Goal: Task Accomplishment & Management: Manage account settings

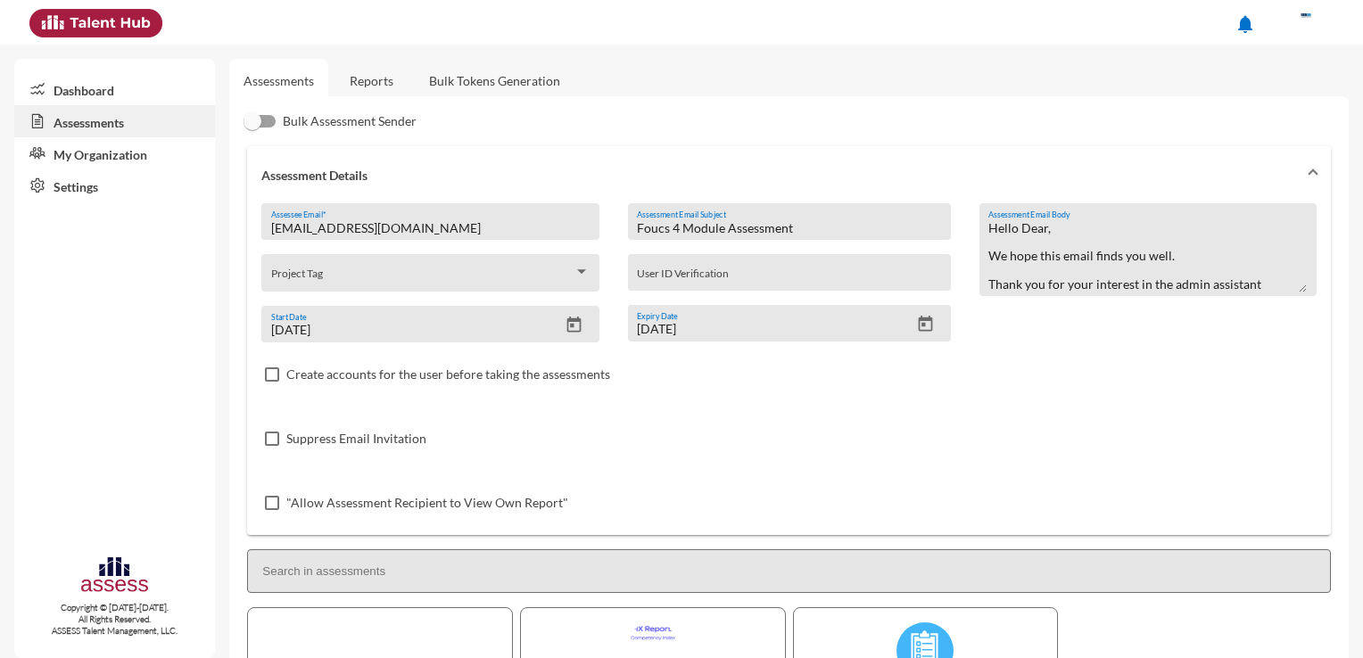
click at [357, 87] on link "Reports" at bounding box center [371, 81] width 72 height 44
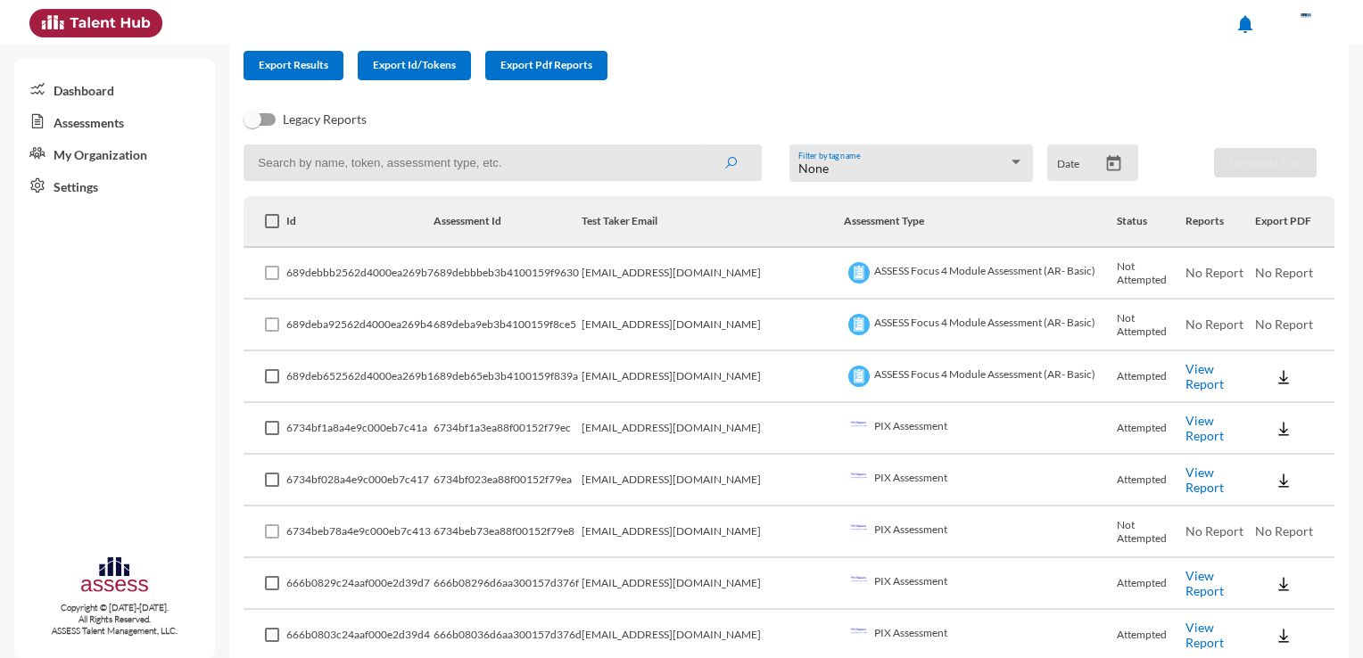
scroll to position [161, 0]
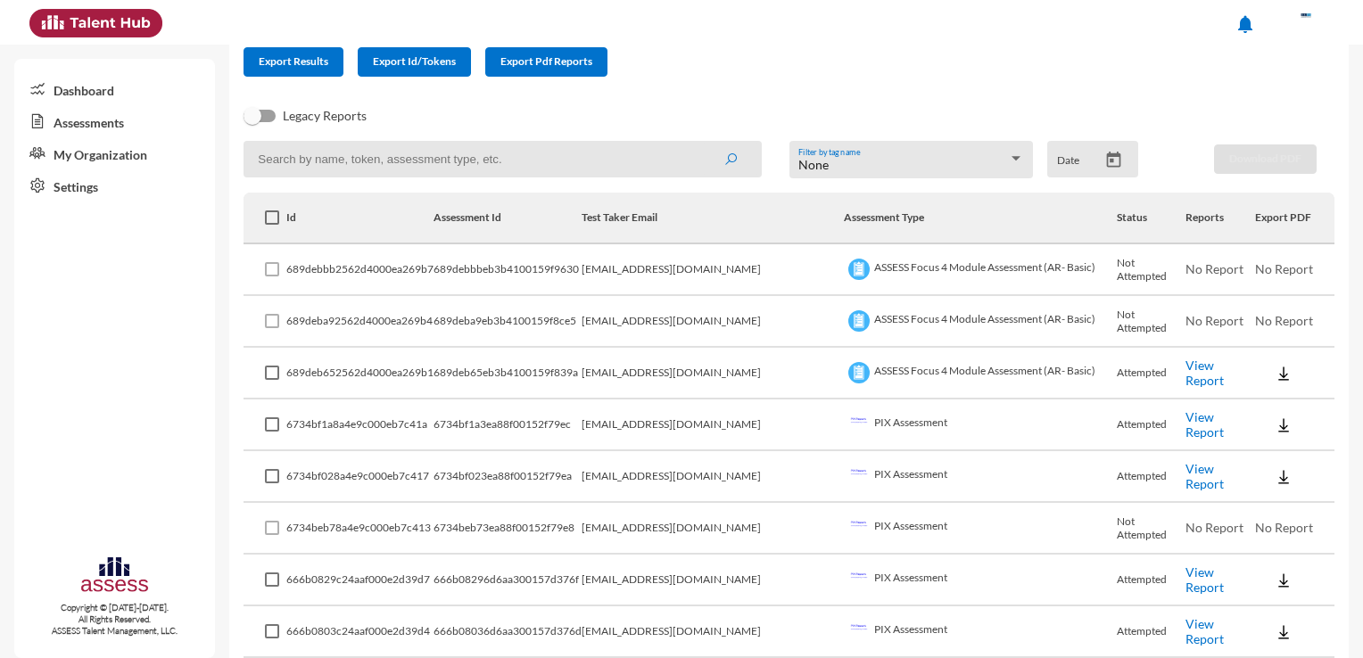
click at [1198, 372] on link "View Report" at bounding box center [1204, 373] width 38 height 30
click at [81, 112] on link "Assessments" at bounding box center [114, 121] width 201 height 32
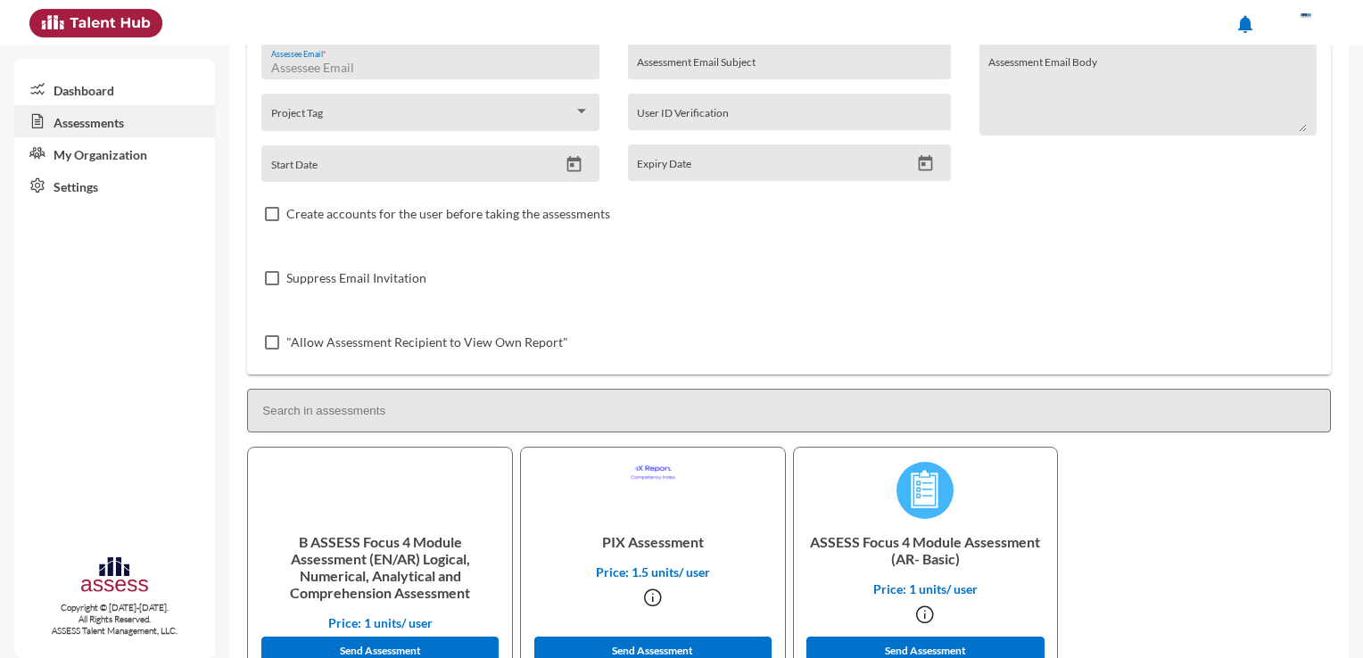
click at [351, 71] on input "Assessee Email *" at bounding box center [430, 68] width 318 height 14
paste input "Wagihcarol29@gmail.com"
type input "Wagihcarol29@gmail.com"
click at [693, 70] on input "Assessment Email Subject" at bounding box center [789, 68] width 304 height 14
type input "Focus 4 basic"
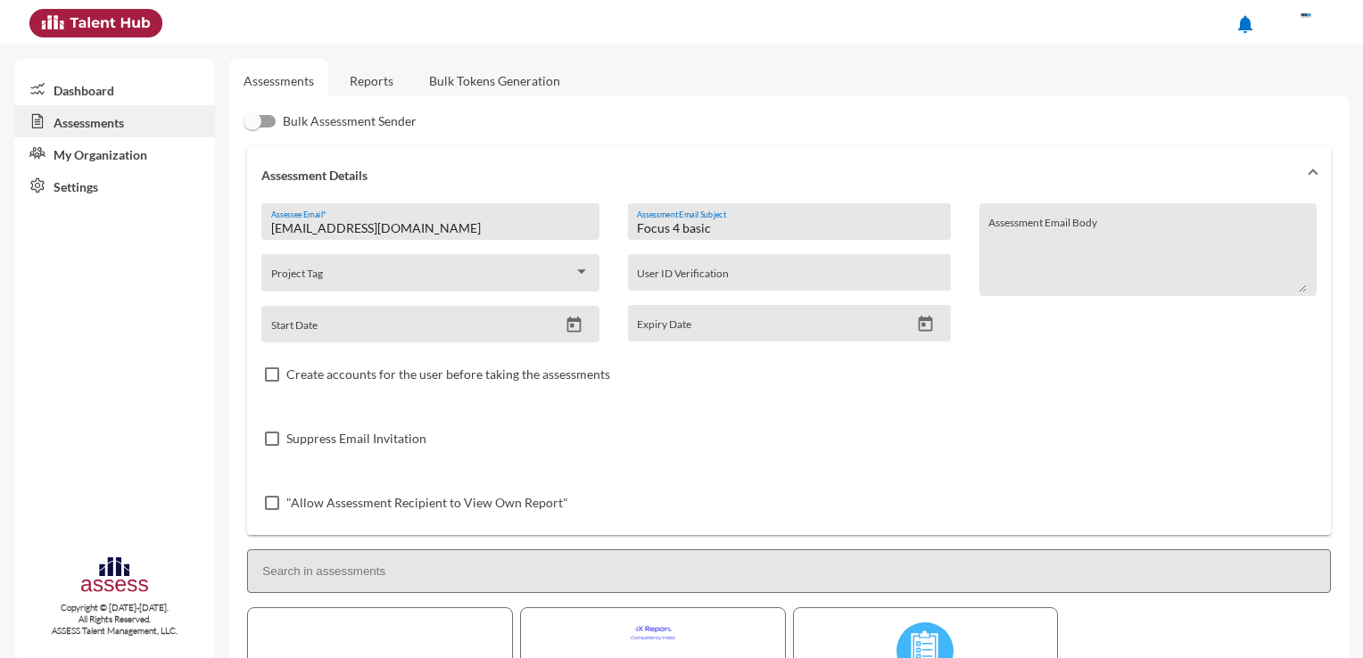
scroll to position [4, 0]
click at [275, 225] on input "Wagihcarol29@gmail.com" at bounding box center [430, 225] width 318 height 14
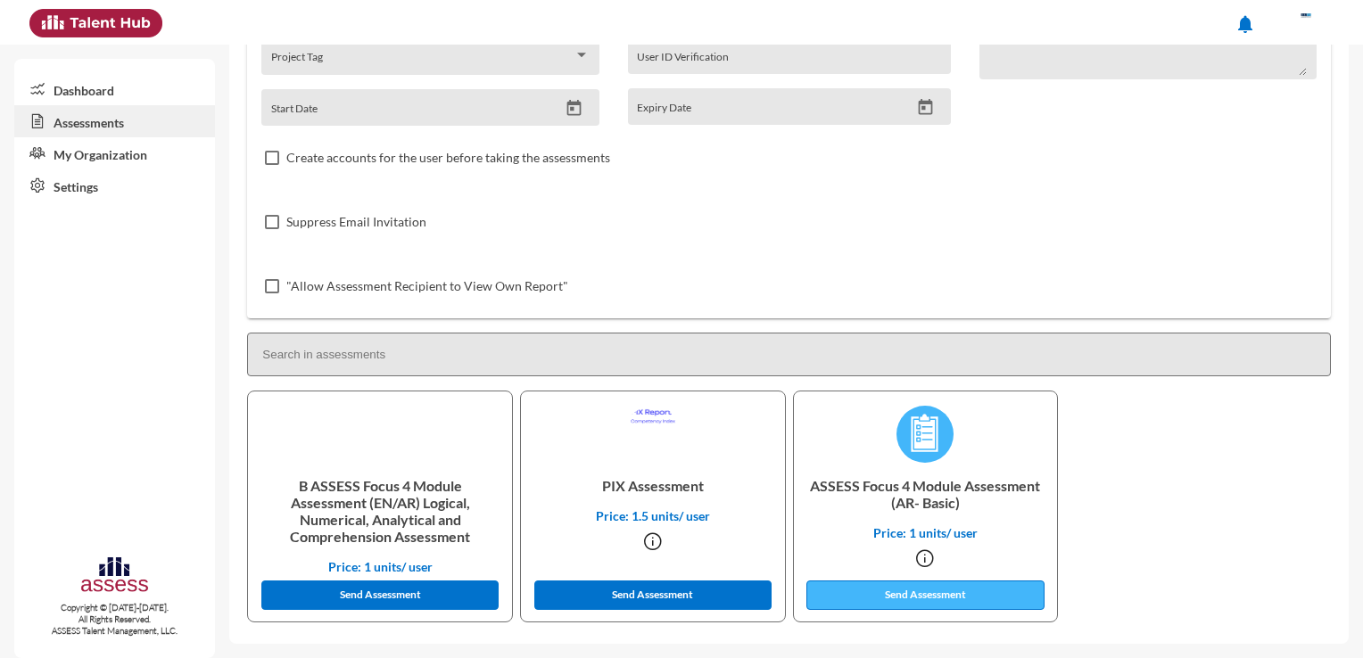
click at [943, 591] on button "Send Assessment" at bounding box center [924, 595] width 237 height 29
click at [114, 177] on link "Settings" at bounding box center [114, 185] width 201 height 32
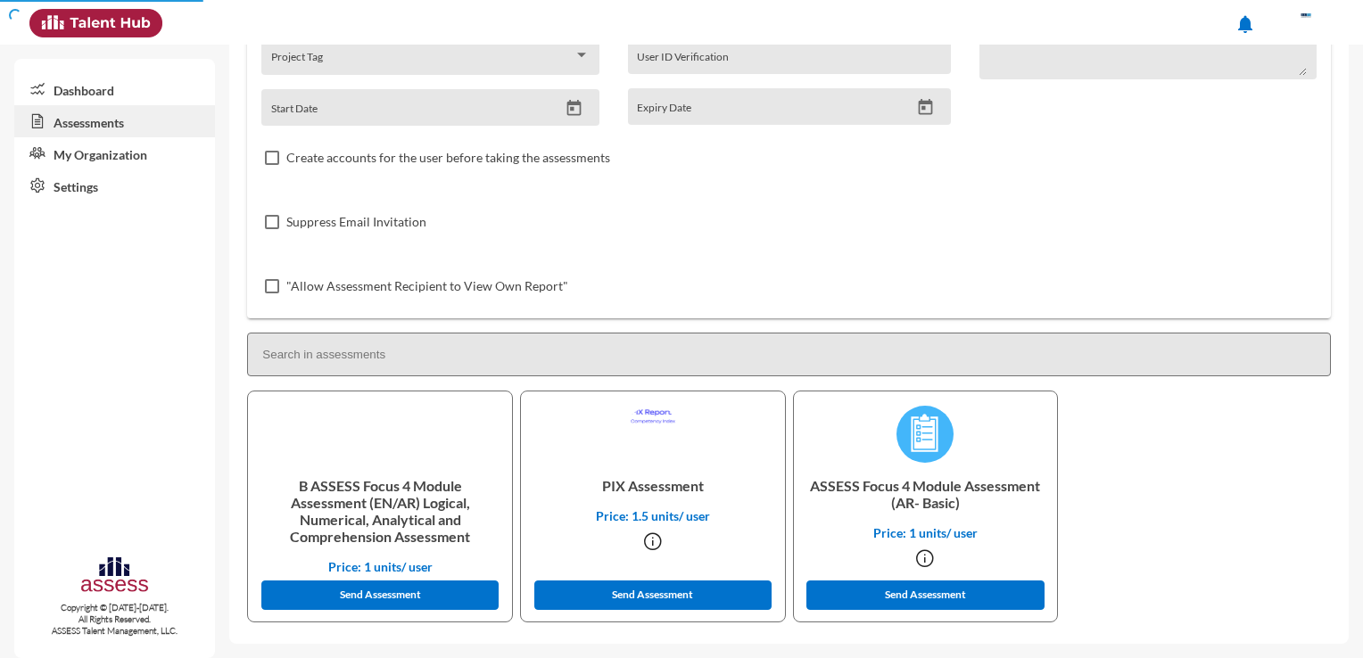
click at [114, 169] on link "My Organization" at bounding box center [114, 153] width 201 height 32
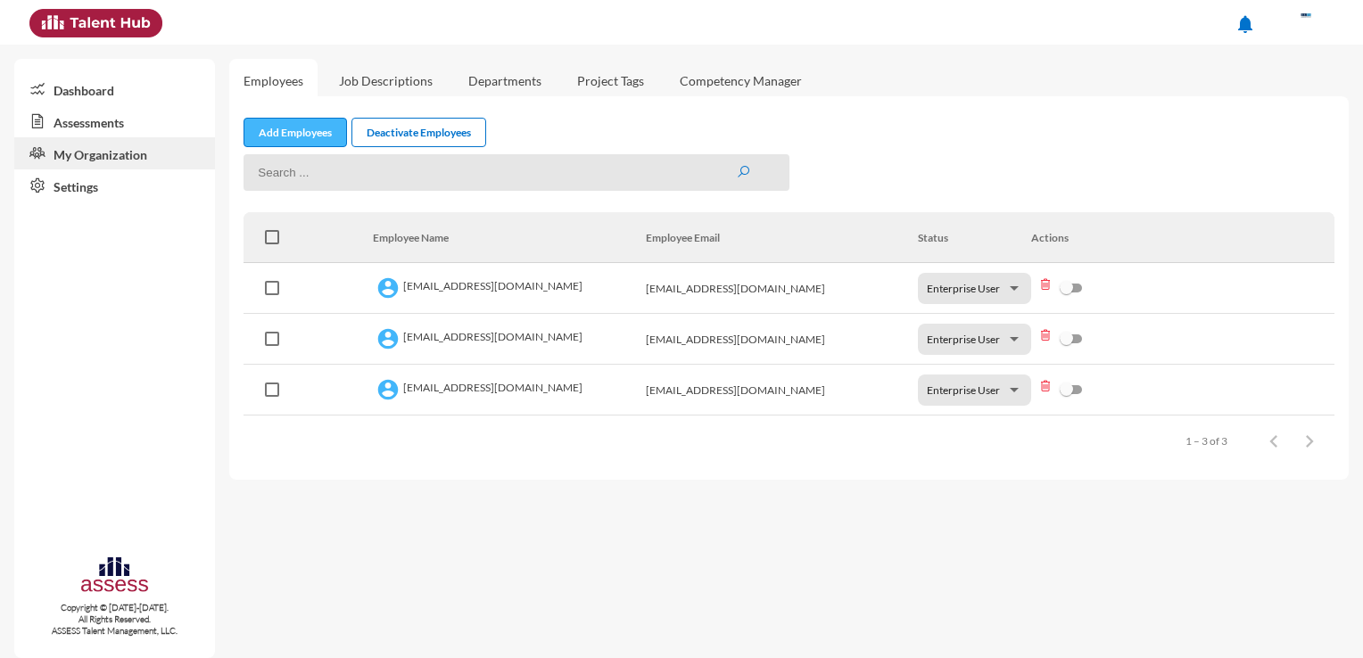
click at [318, 125] on link "Add Employees" at bounding box center [294, 132] width 103 height 29
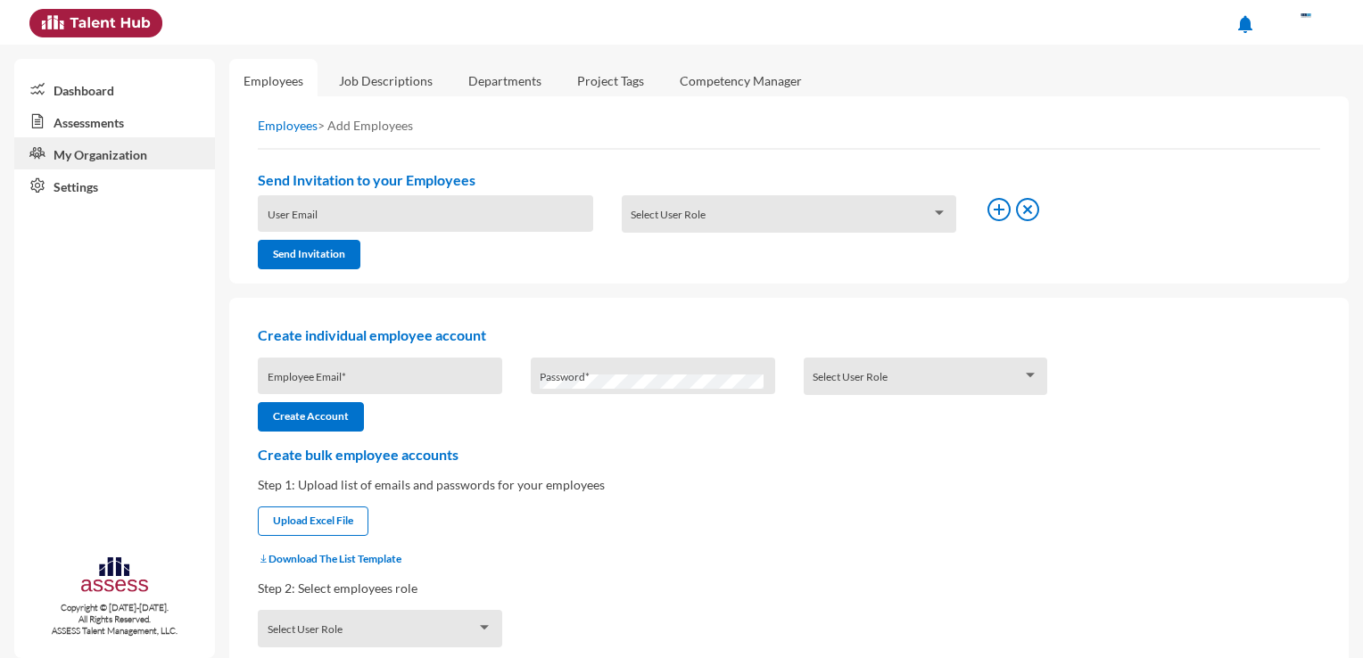
click at [706, 209] on div "Select User Role" at bounding box center [789, 219] width 317 height 28
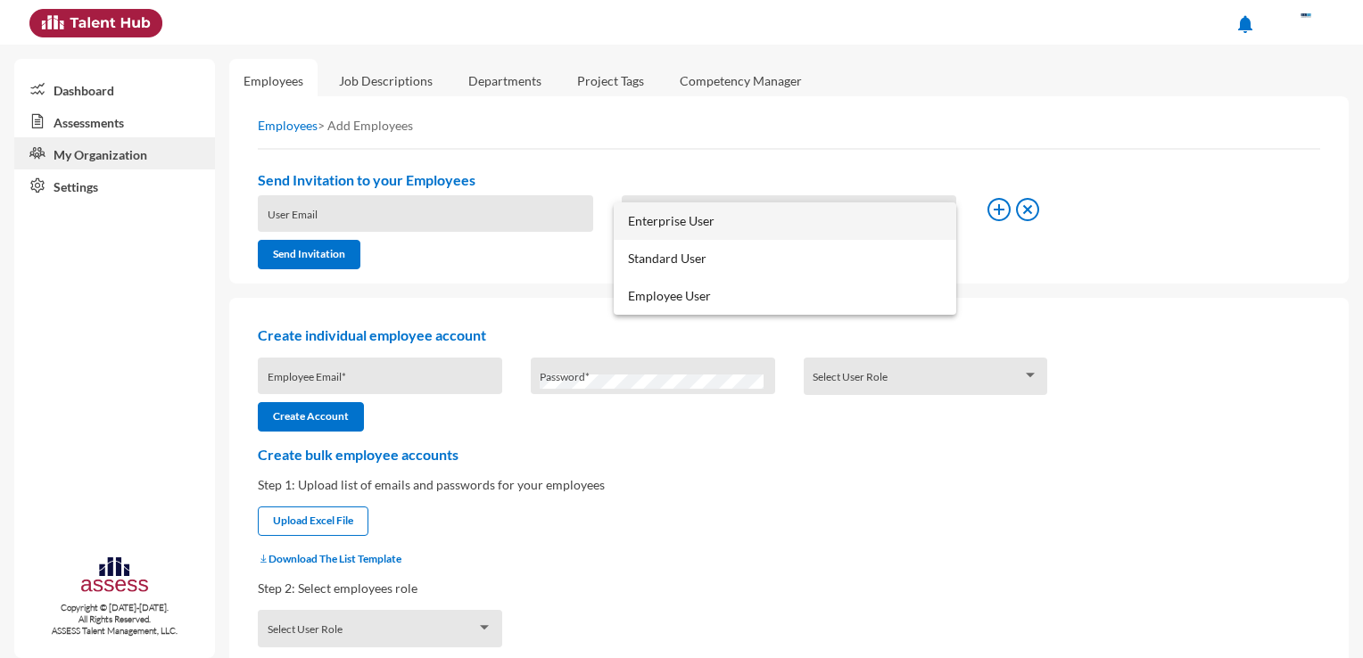
click at [676, 223] on span "Enterprise User" at bounding box center [784, 220] width 313 height 37
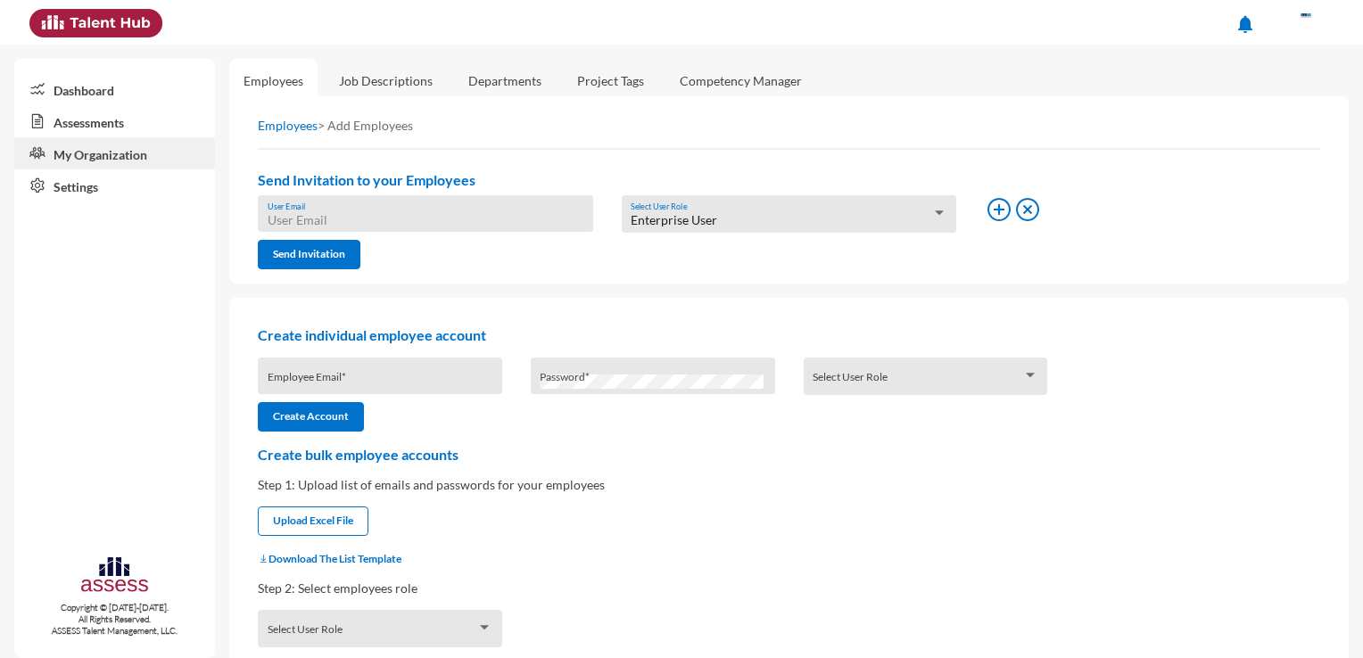
click at [508, 223] on input "User Email" at bounding box center [426, 220] width 317 height 14
click at [693, 463] on p "Create bulk employee accounts" at bounding box center [789, 454] width 1062 height 17
click at [1018, 207] on icon at bounding box center [1027, 209] width 29 height 29
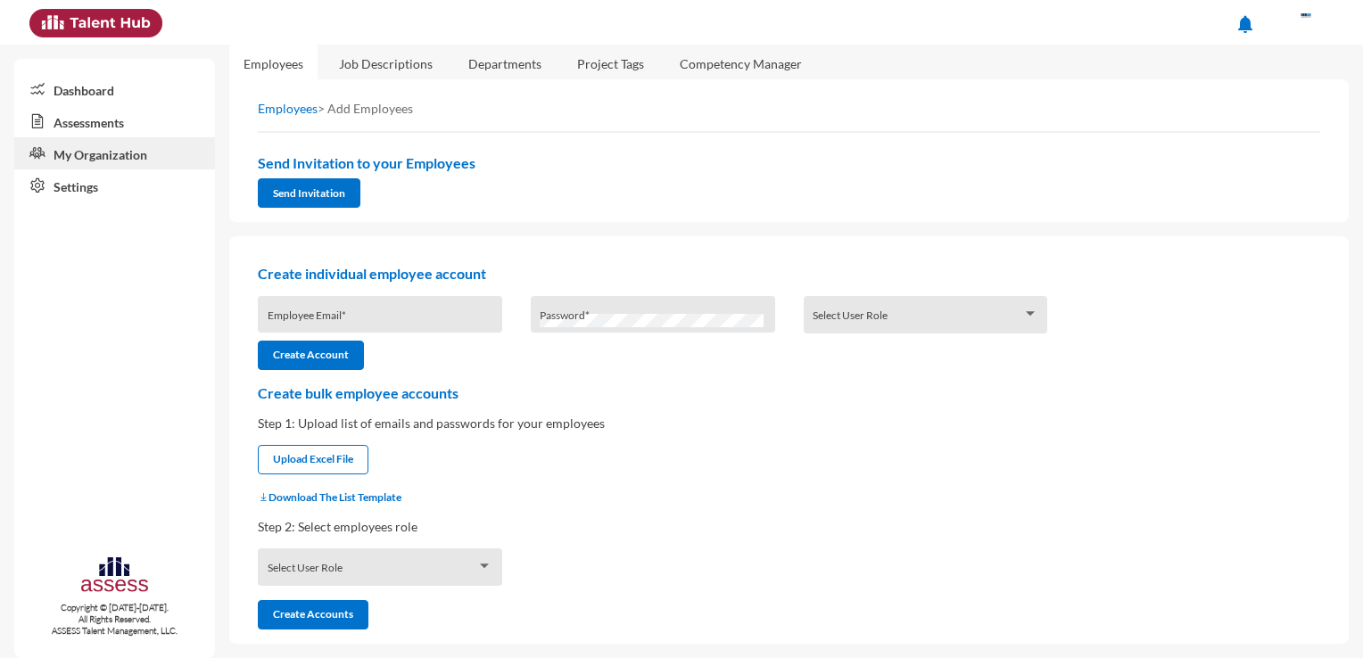
scroll to position [21, 0]
click at [295, 62] on link "Employees" at bounding box center [273, 64] width 88 height 44
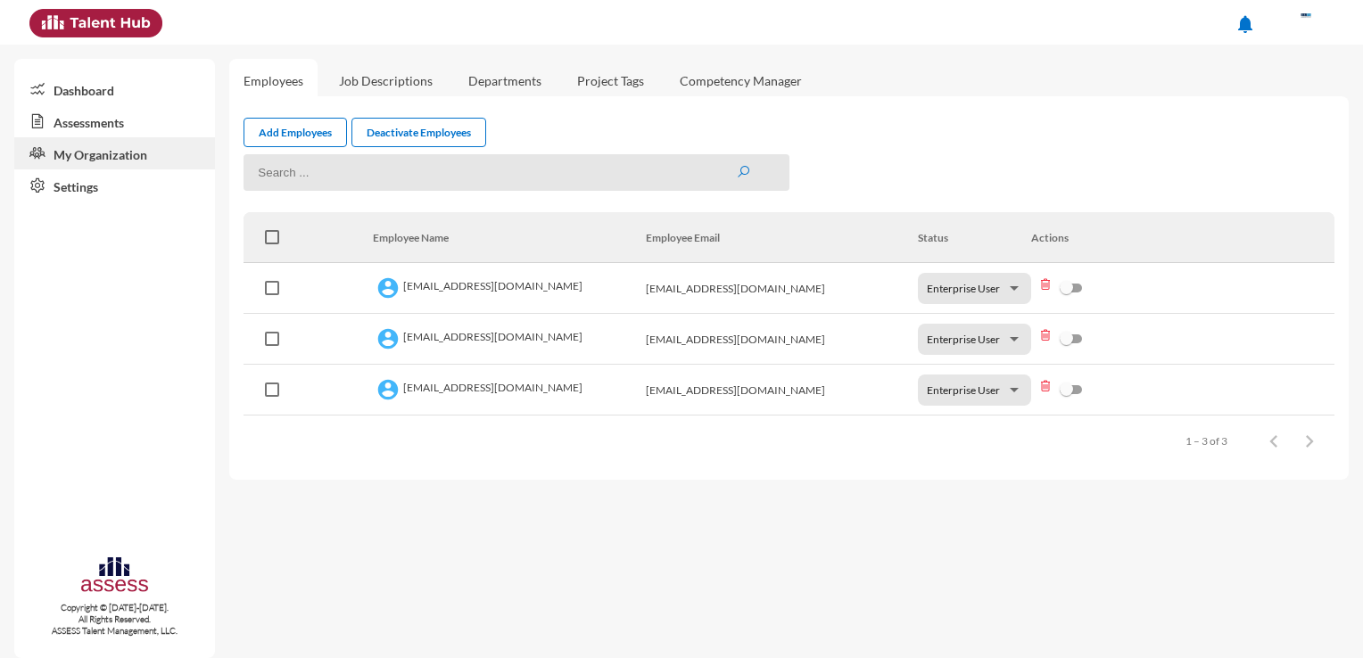
click at [1017, 286] on div at bounding box center [1031, 287] width 29 height 21
click at [996, 290] on span "Enterprise User" at bounding box center [963, 288] width 73 height 13
click at [392, 294] on div at bounding box center [681, 329] width 1363 height 658
click at [271, 277] on mat-checkbox at bounding box center [272, 288] width 14 height 50
click at [272, 294] on span at bounding box center [272, 288] width 14 height 14
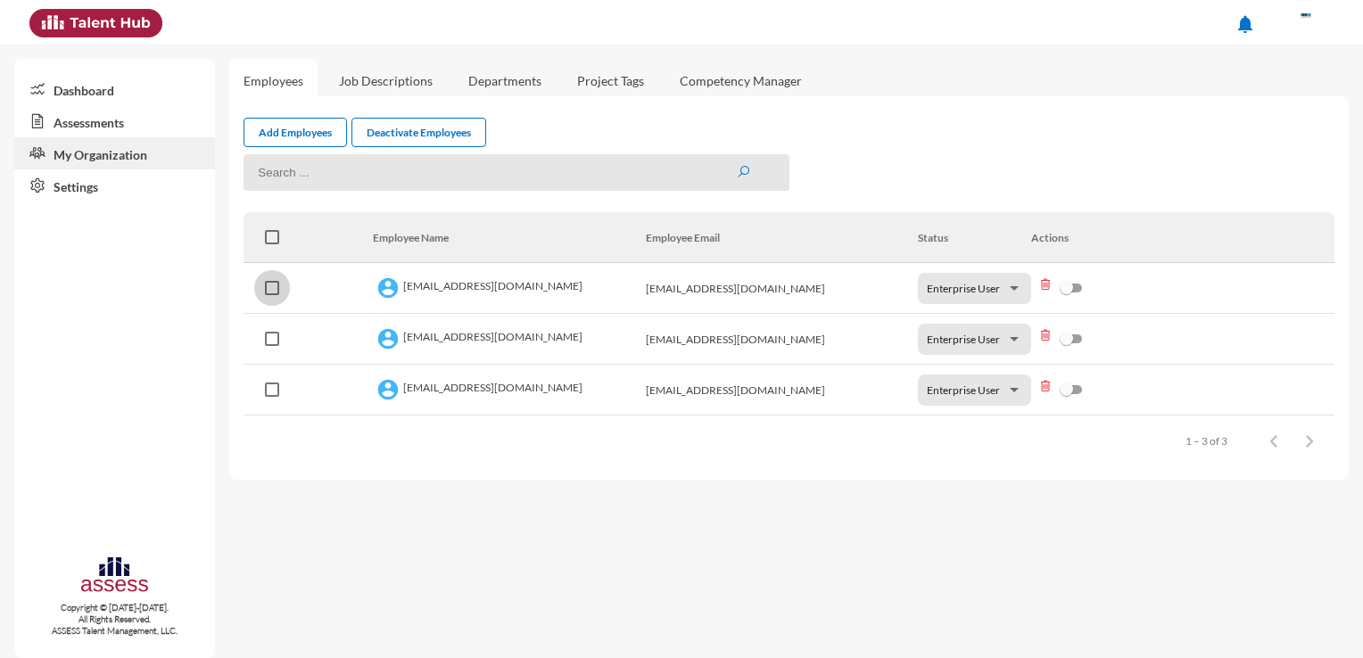
click at [272, 295] on input "checkbox" at bounding box center [271, 295] width 1 height 1
checkbox input "true"
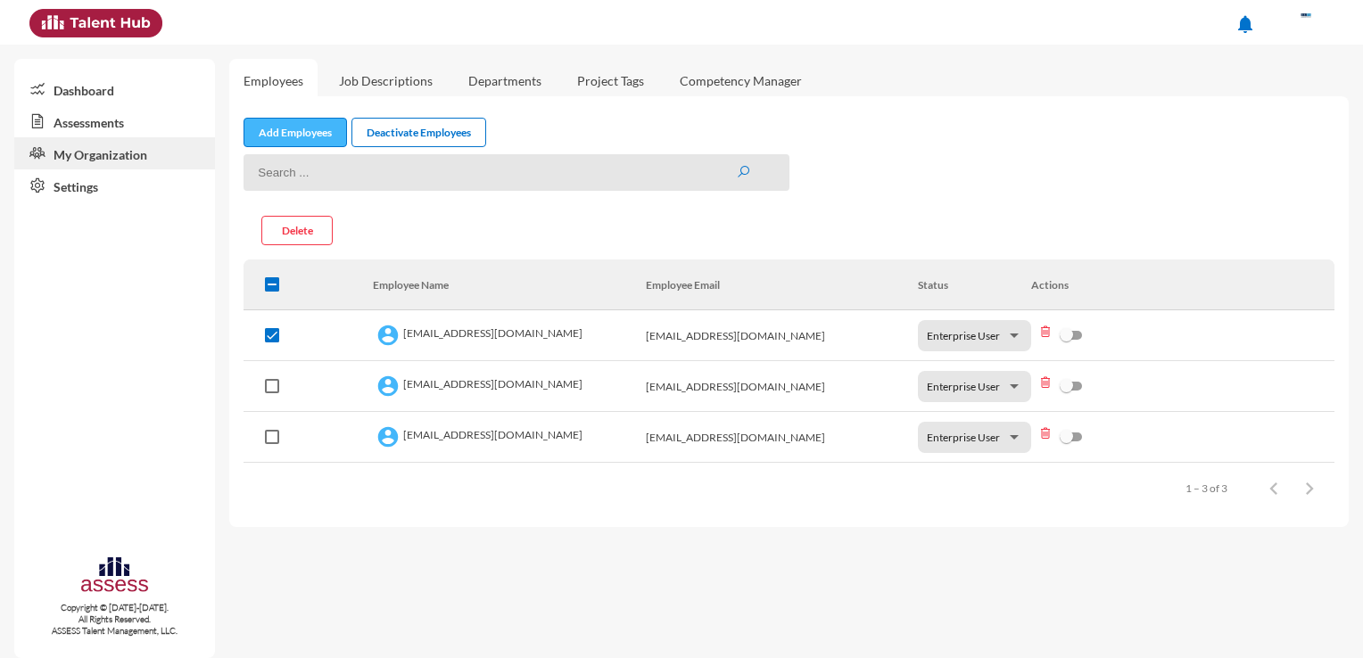
click at [279, 124] on link "Add Employees" at bounding box center [294, 132] width 103 height 29
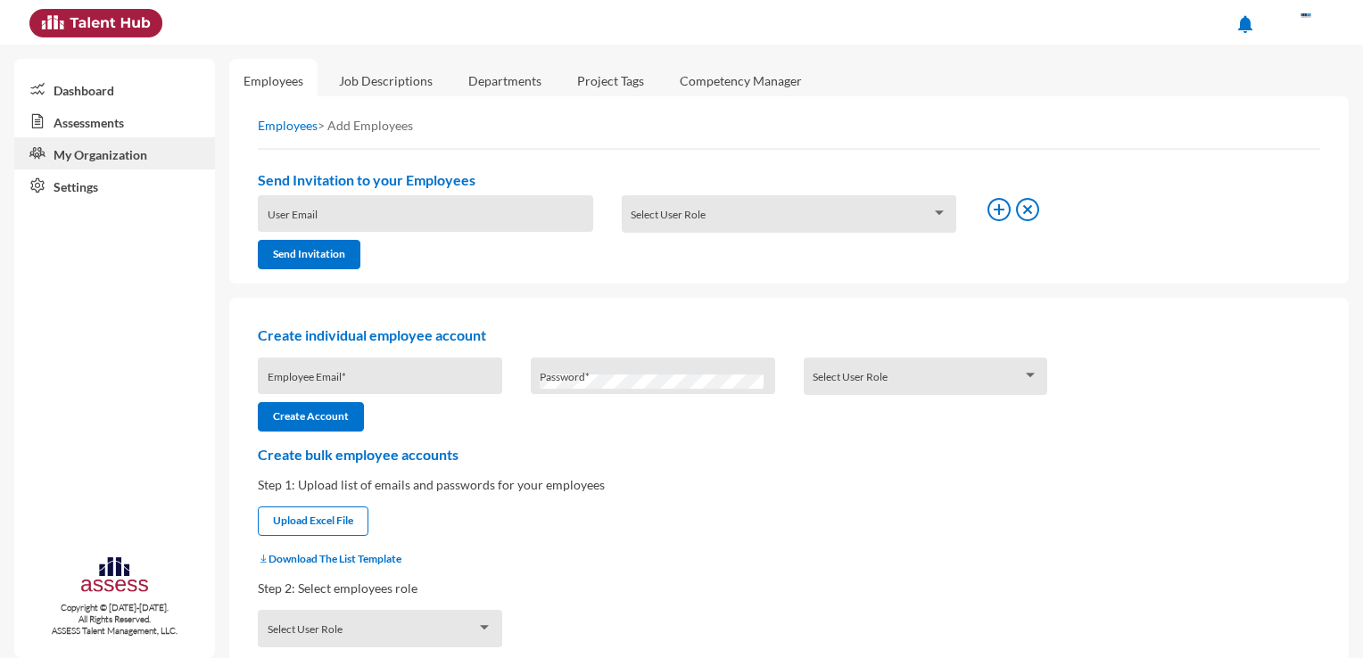
scroll to position [64, 0]
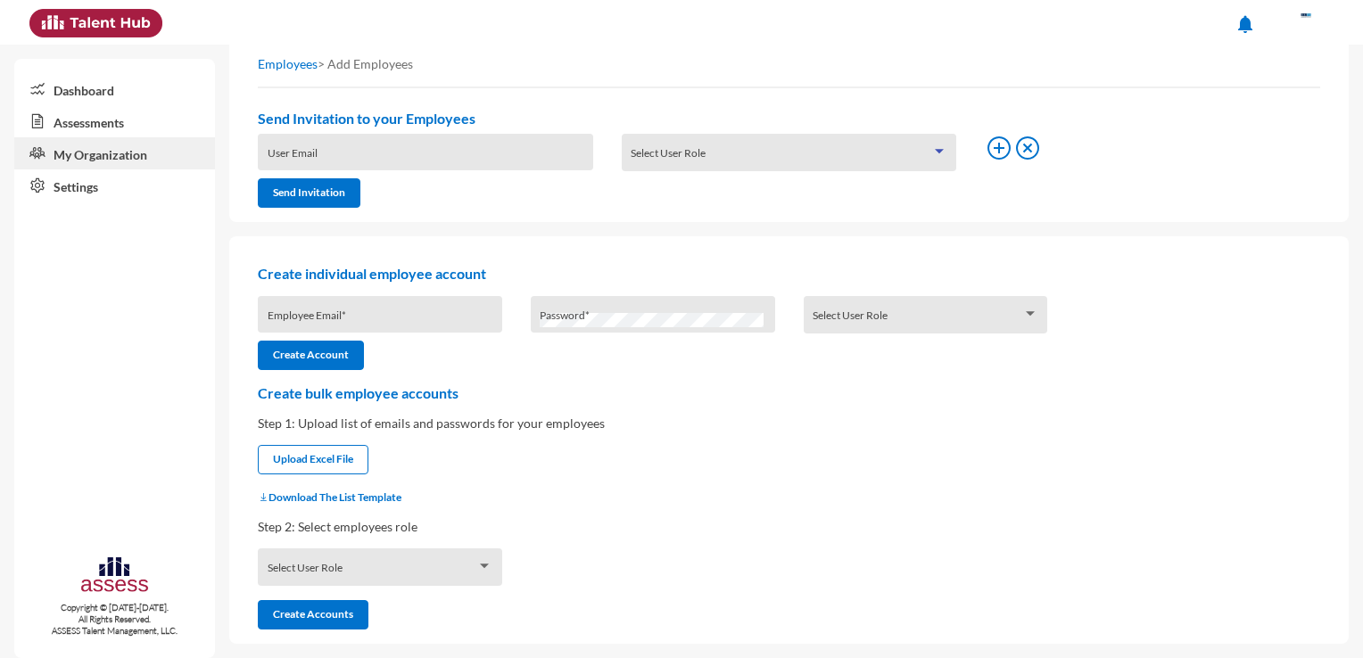
click at [770, 152] on span at bounding box center [781, 159] width 301 height 14
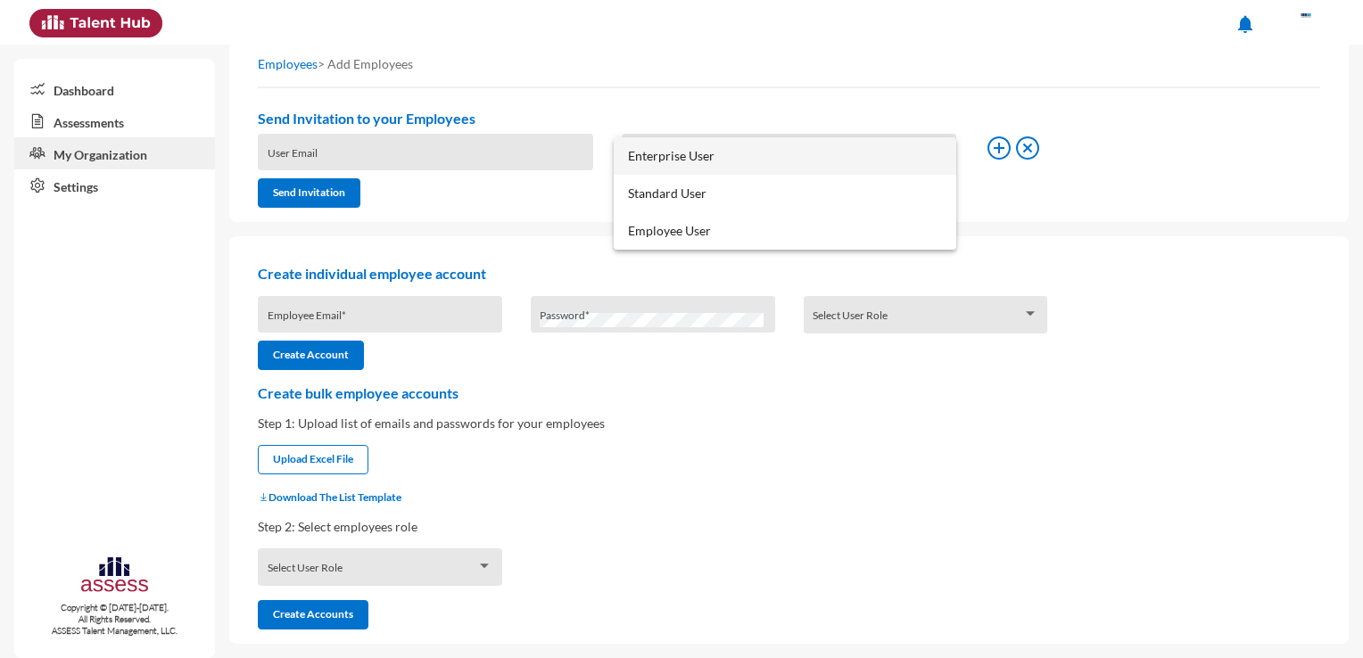
click at [714, 169] on span "Enterprise User" at bounding box center [784, 155] width 313 height 37
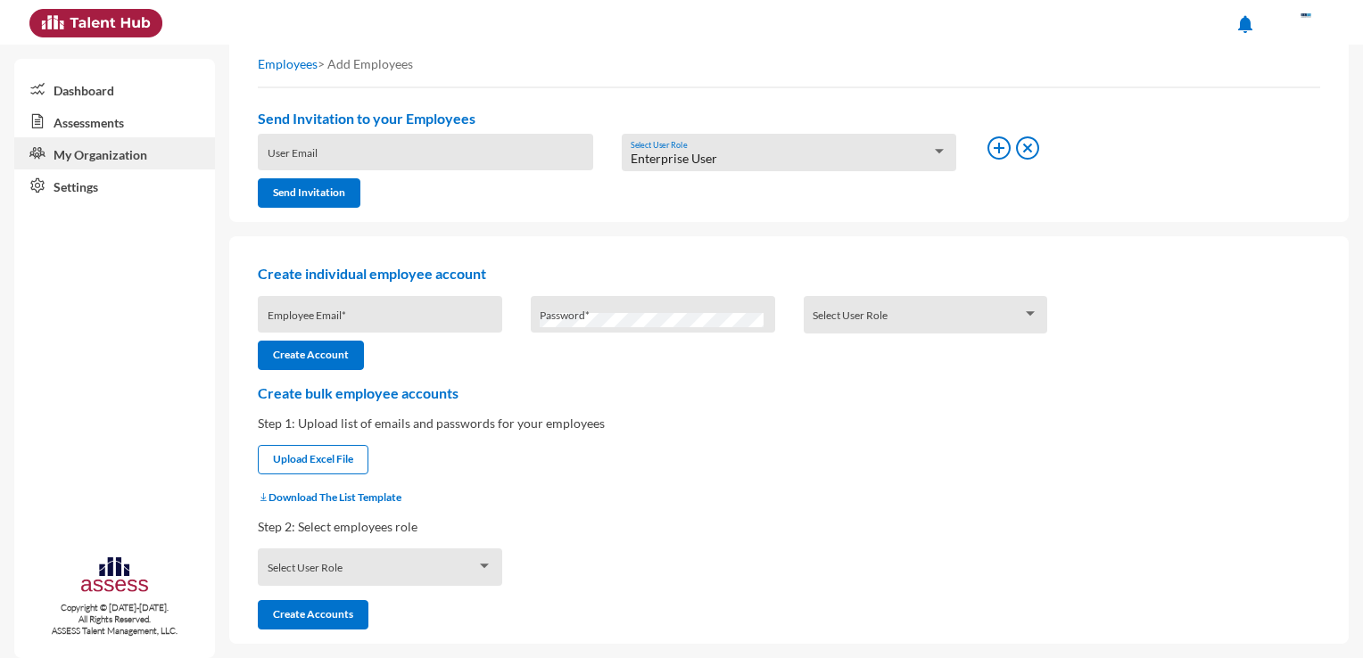
click at [475, 146] on div "User Email" at bounding box center [426, 157] width 317 height 27
click at [1028, 139] on icon at bounding box center [1027, 148] width 29 height 29
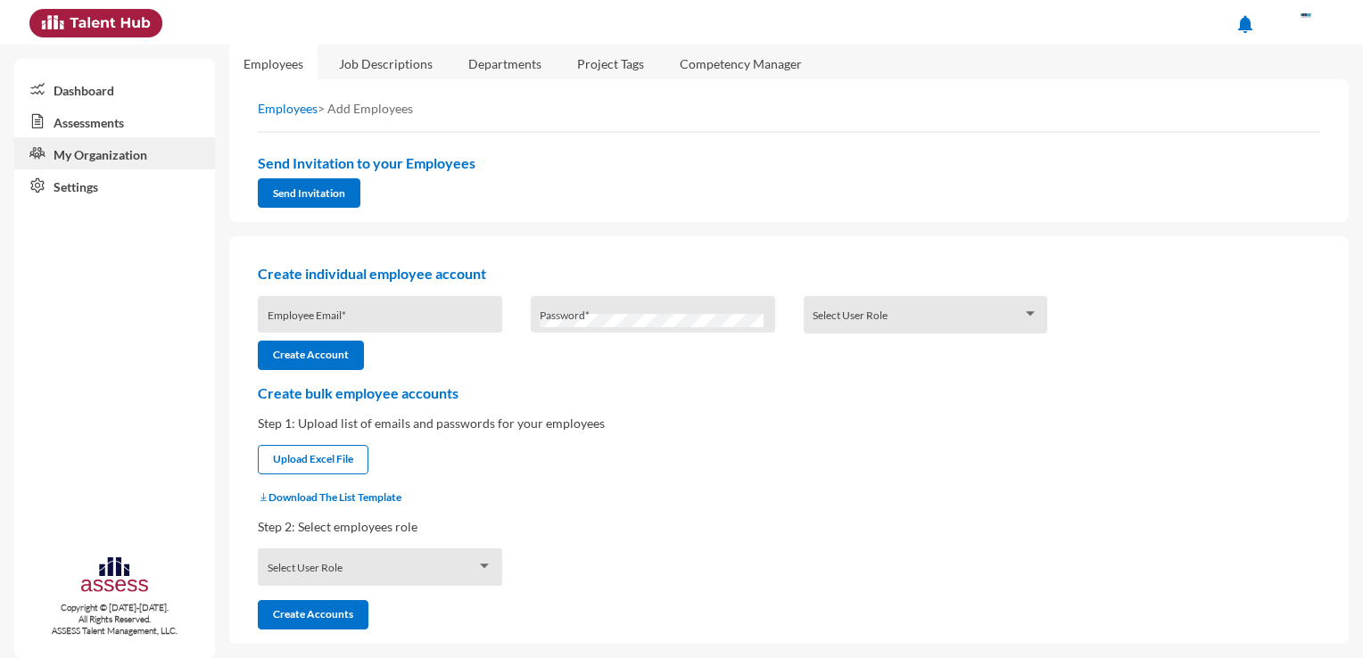
click at [346, 306] on div "Employee Email *" at bounding box center [381, 319] width 226 height 27
paste input "w.wasef@cla.sa"
type input "w.wasef@cla.sa"
click at [978, 318] on span at bounding box center [918, 321] width 210 height 14
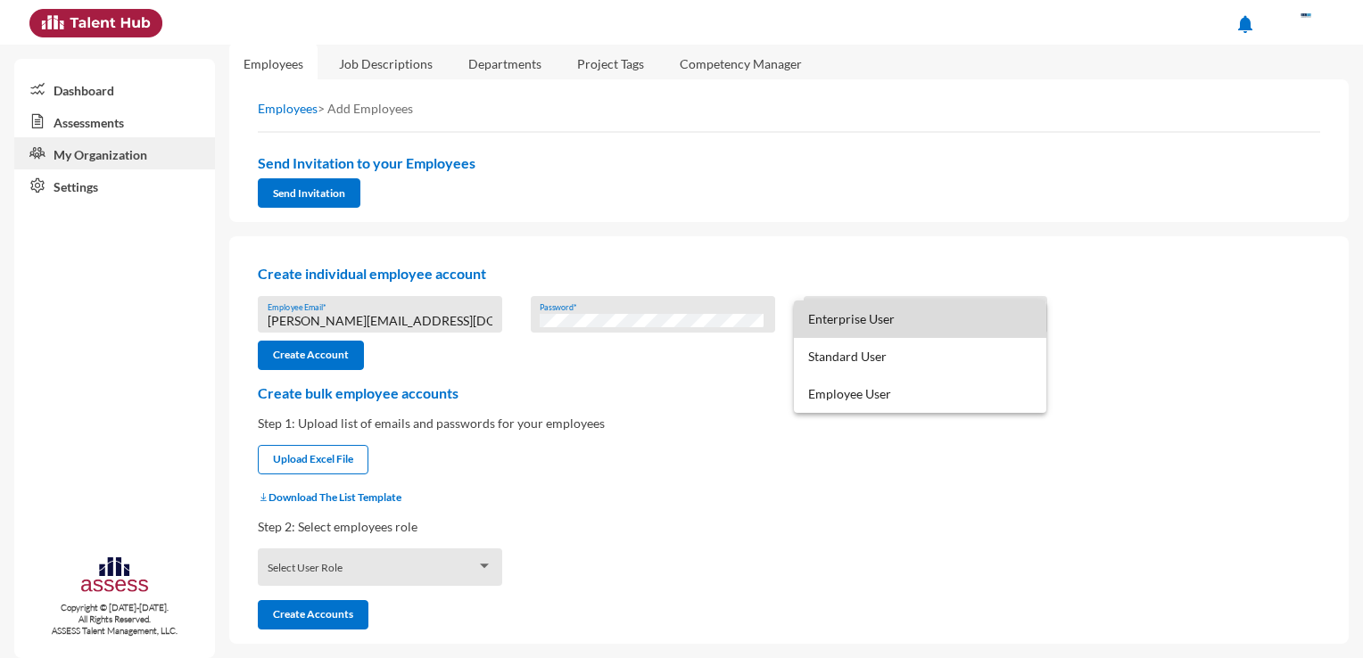
click at [898, 328] on span "Enterprise User" at bounding box center [919, 319] width 223 height 37
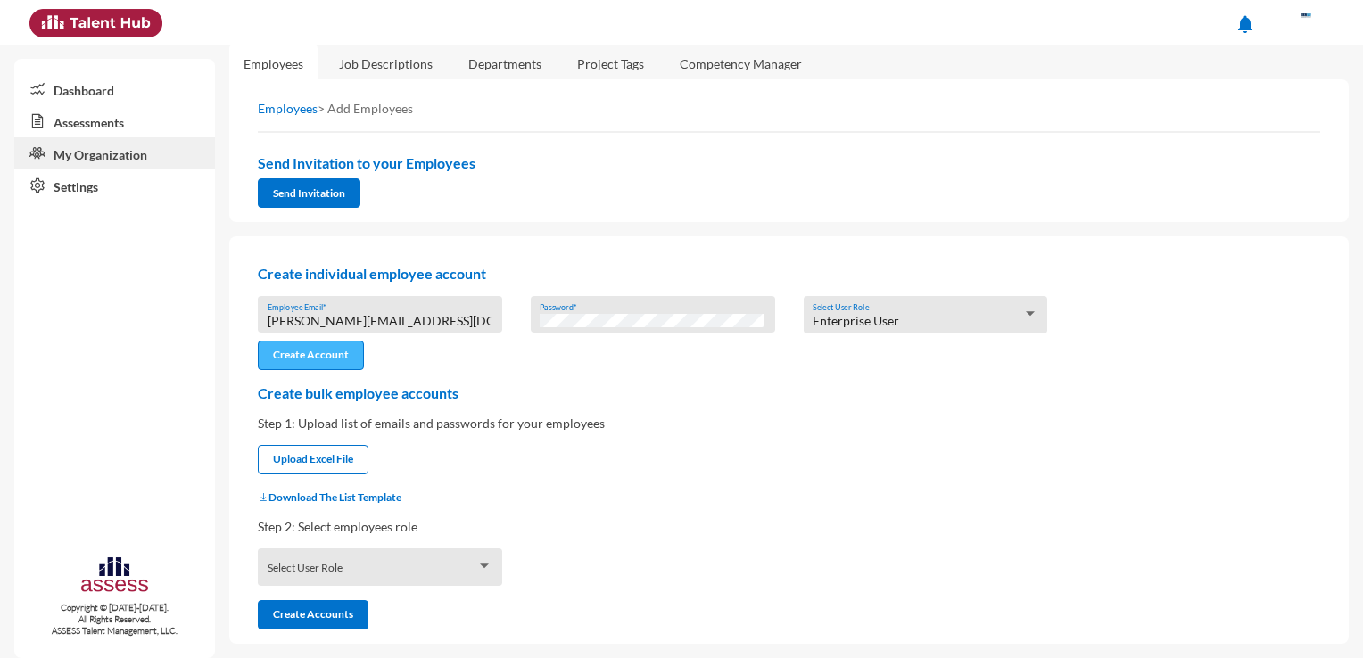
click at [311, 357] on button "Create Account" at bounding box center [311, 355] width 106 height 29
click at [275, 70] on link "Employees" at bounding box center [273, 64] width 88 height 44
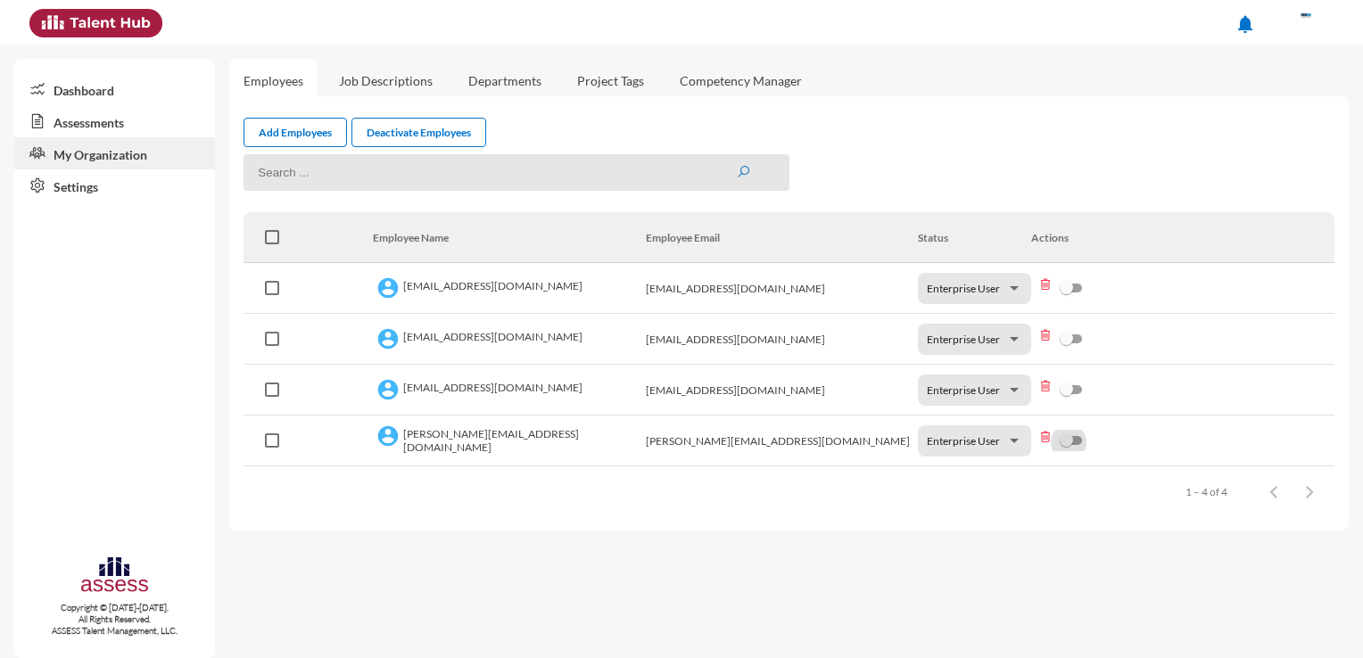
click at [1067, 438] on div at bounding box center [1066, 439] width 13 height 13
click at [1068, 445] on input "checkbox" at bounding box center [1068, 445] width 1 height 1
click at [1067, 438] on div at bounding box center [1071, 440] width 22 height 9
click at [1068, 445] on input "checkbox" at bounding box center [1068, 445] width 1 height 1
checkbox input "false"
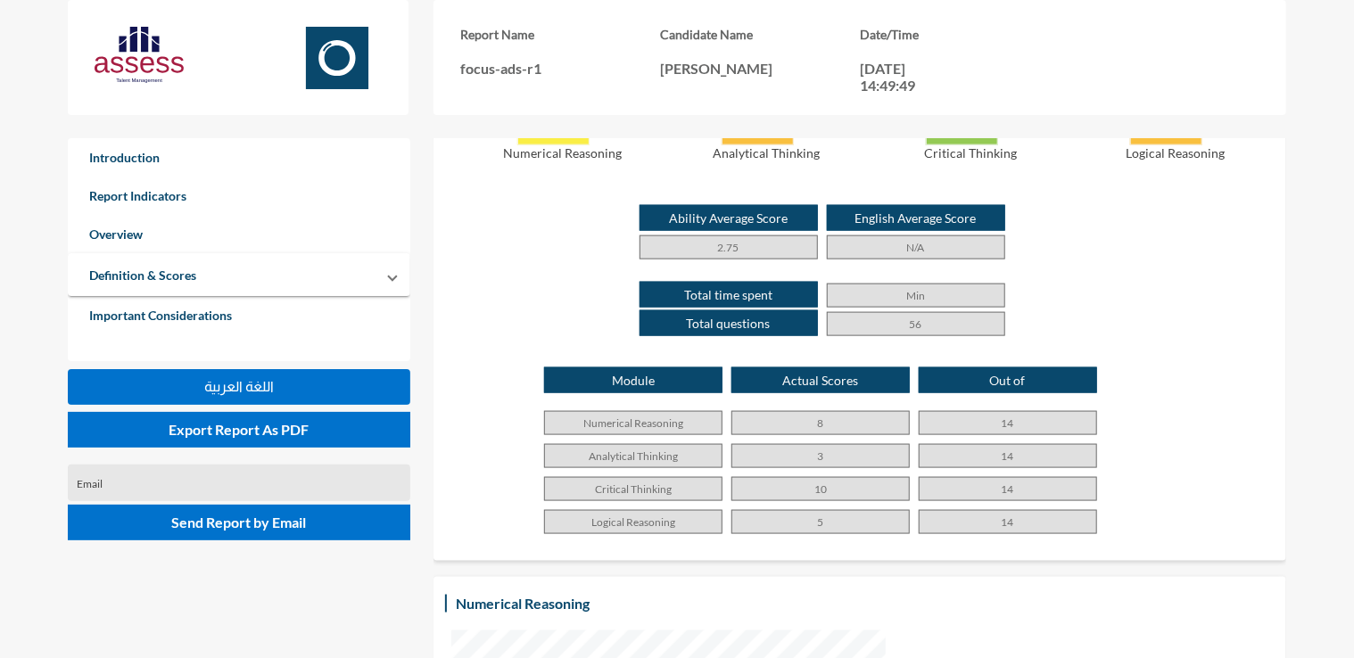
scroll to position [990, 0]
